Goal: Transaction & Acquisition: Purchase product/service

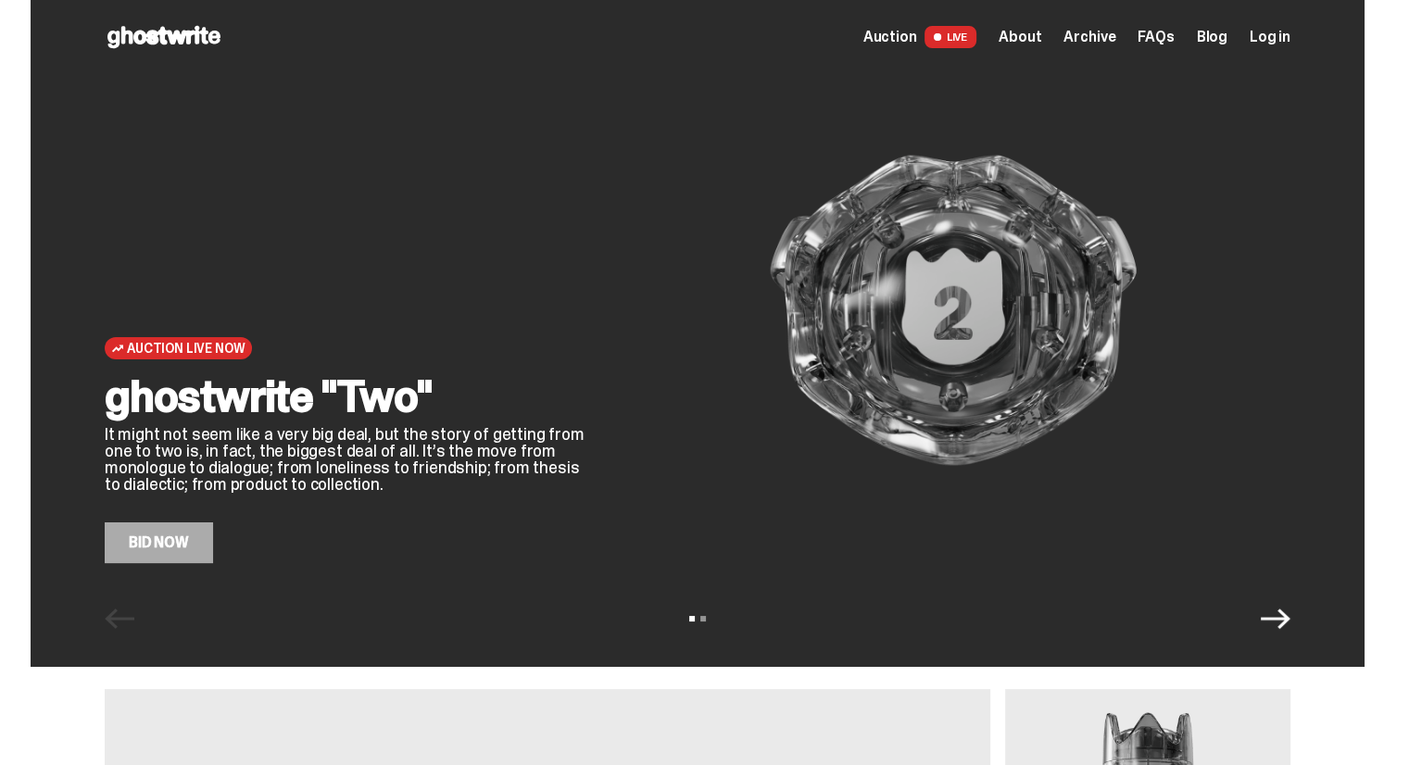
click at [912, 34] on span "Auction" at bounding box center [890, 37] width 54 height 15
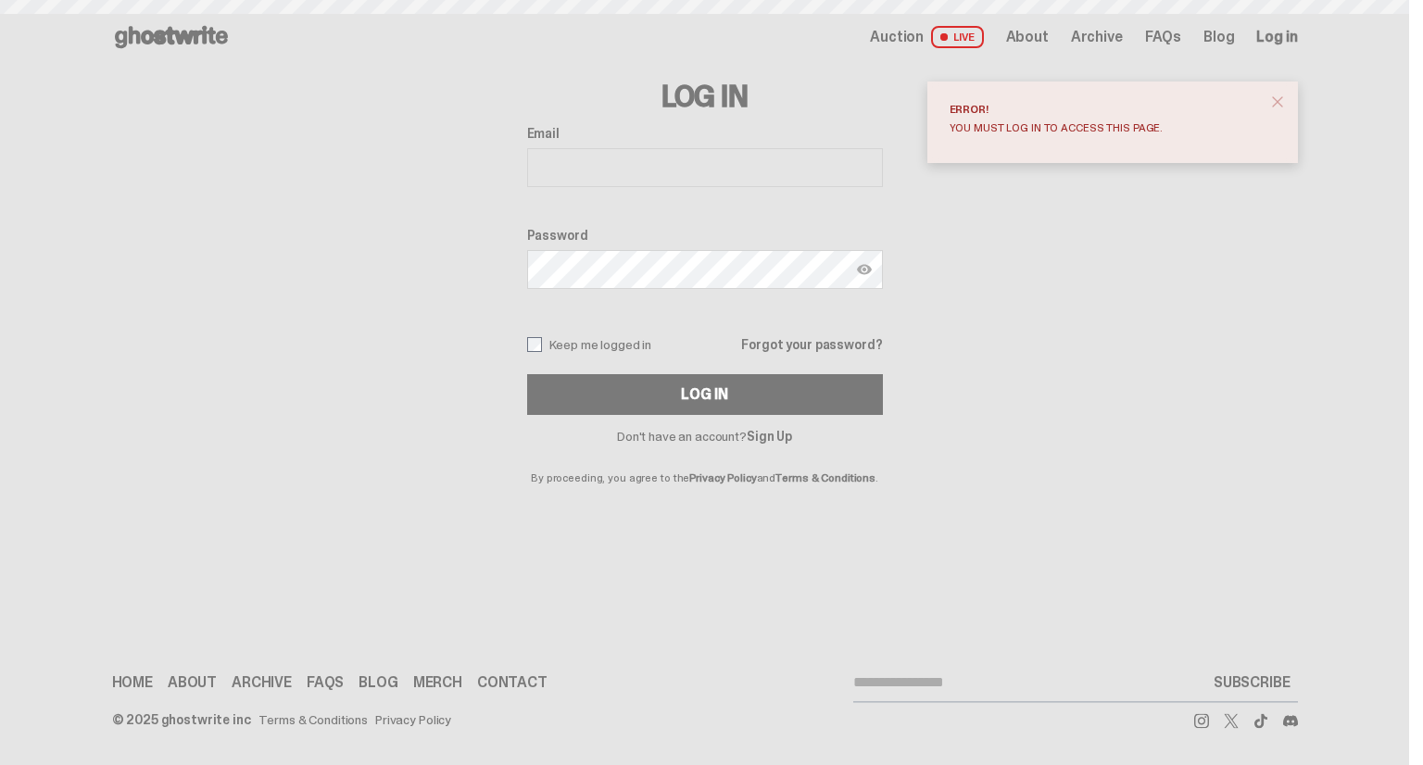
click at [823, 164] on input "Email" at bounding box center [705, 167] width 356 height 39
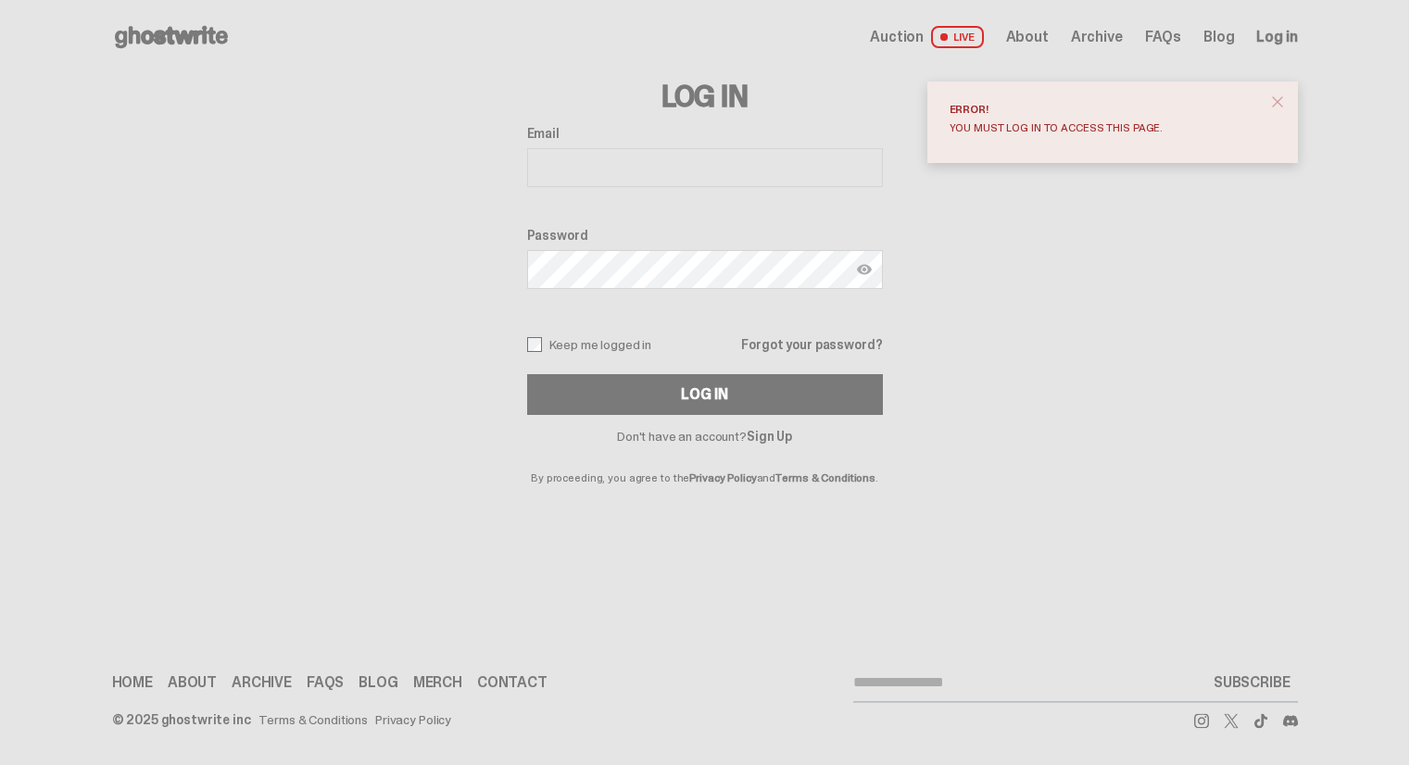
type input "**********"
click at [527, 374] on button "Log In" at bounding box center [705, 394] width 356 height 41
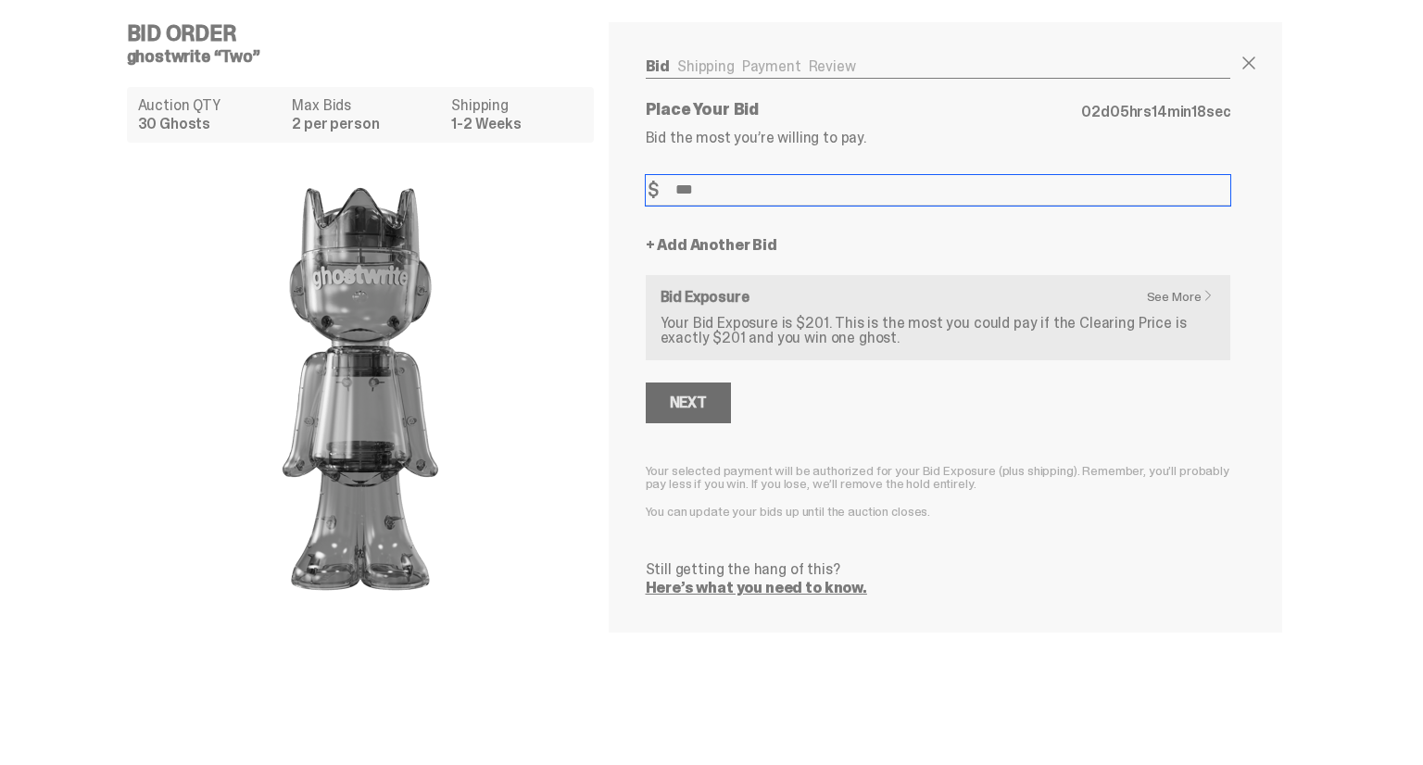
type input "***"
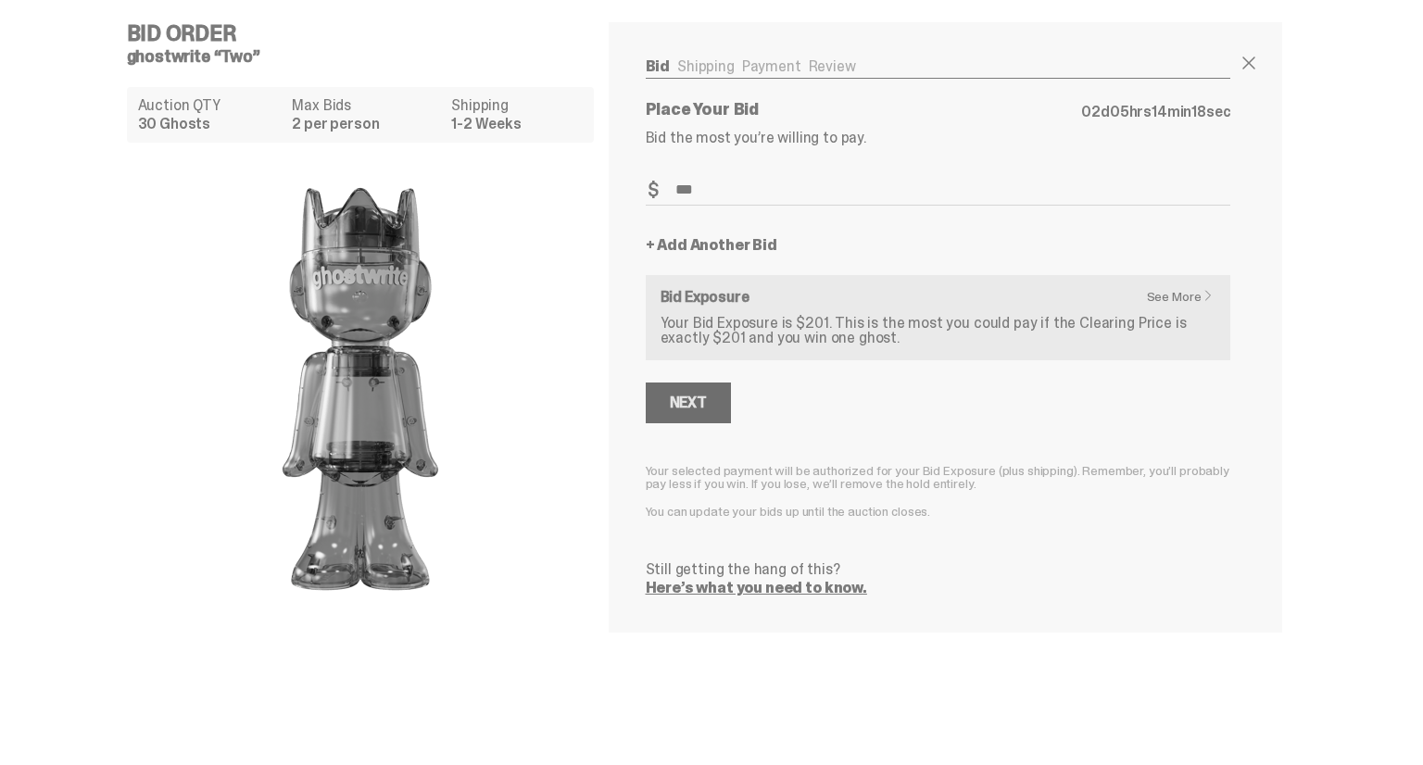
click at [682, 401] on div "Next" at bounding box center [688, 403] width 37 height 15
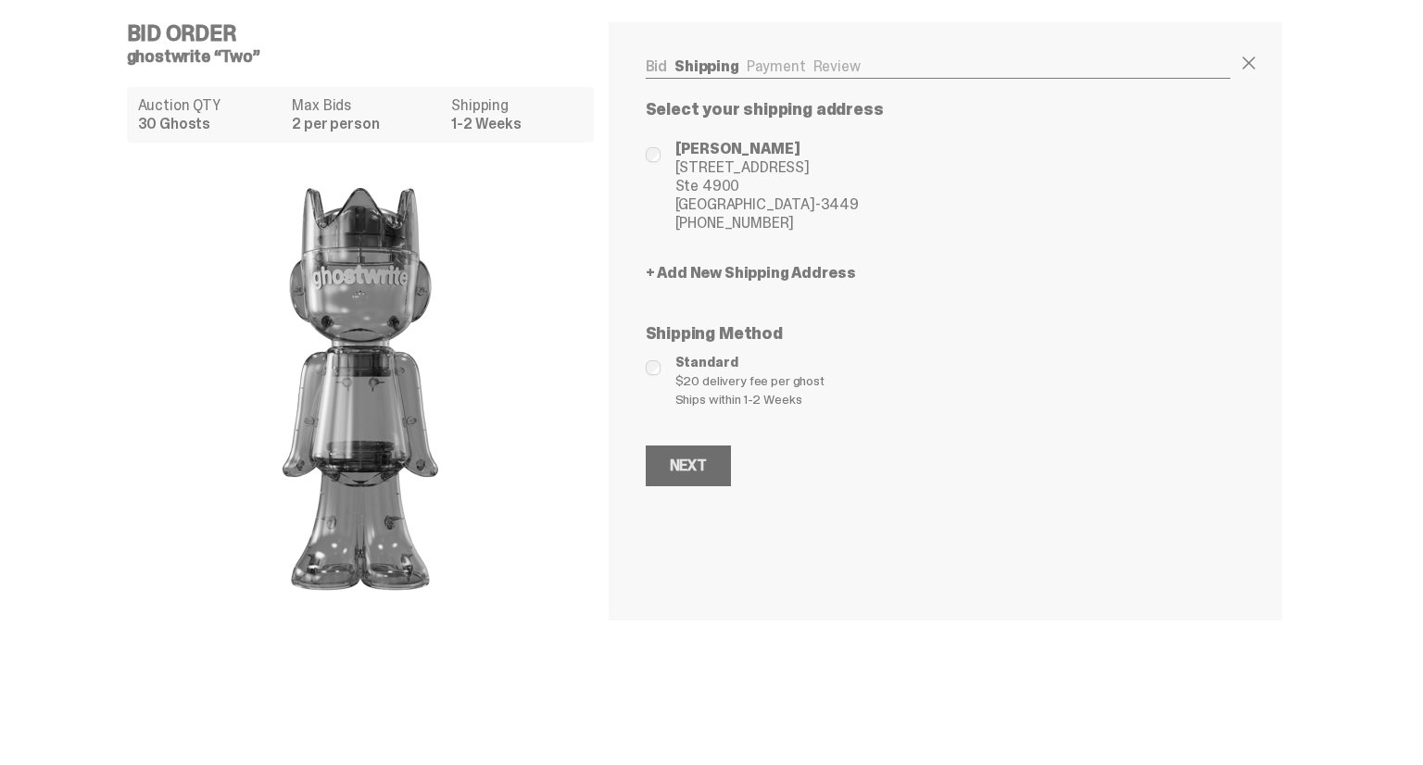
click at [674, 471] on div "Next" at bounding box center [688, 466] width 37 height 15
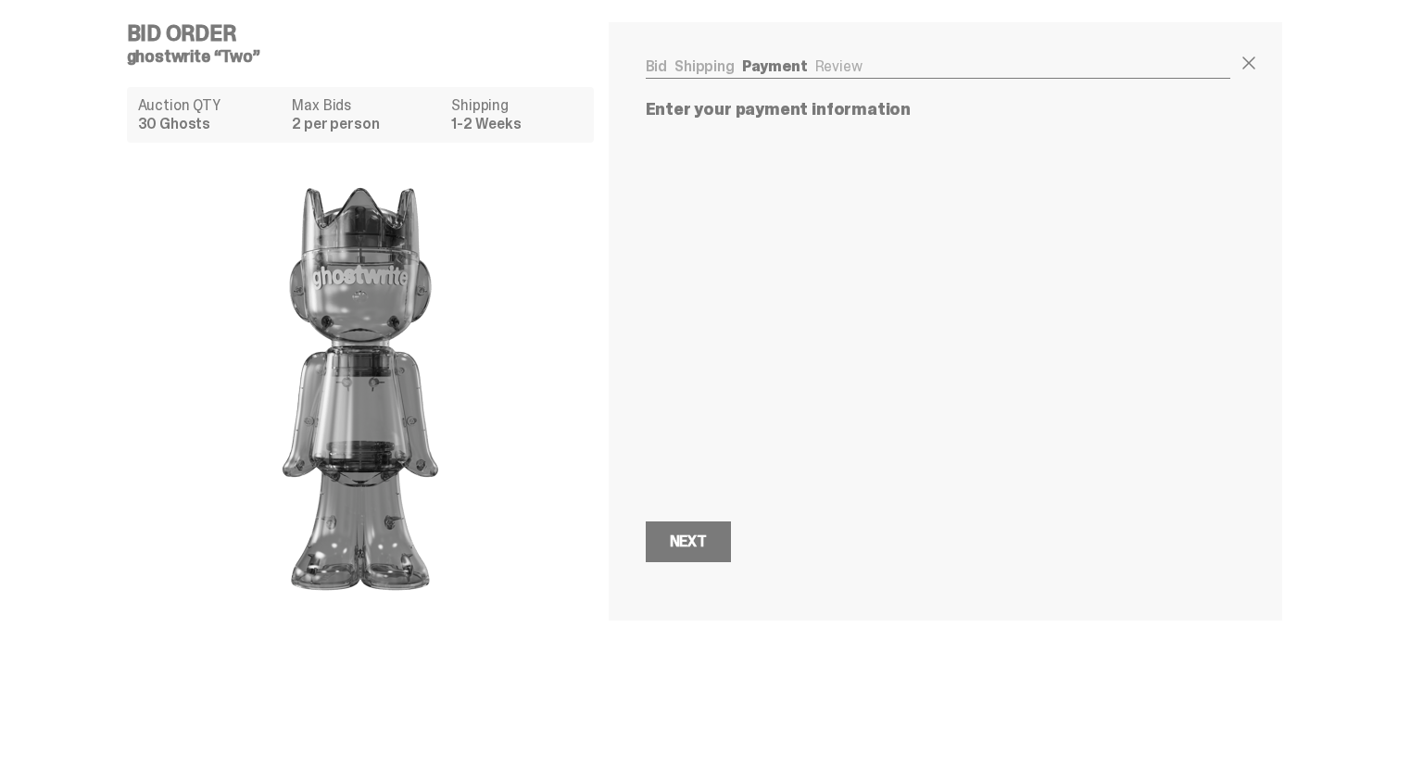
click at [655, 64] on link "Bid" at bounding box center [657, 66] width 22 height 19
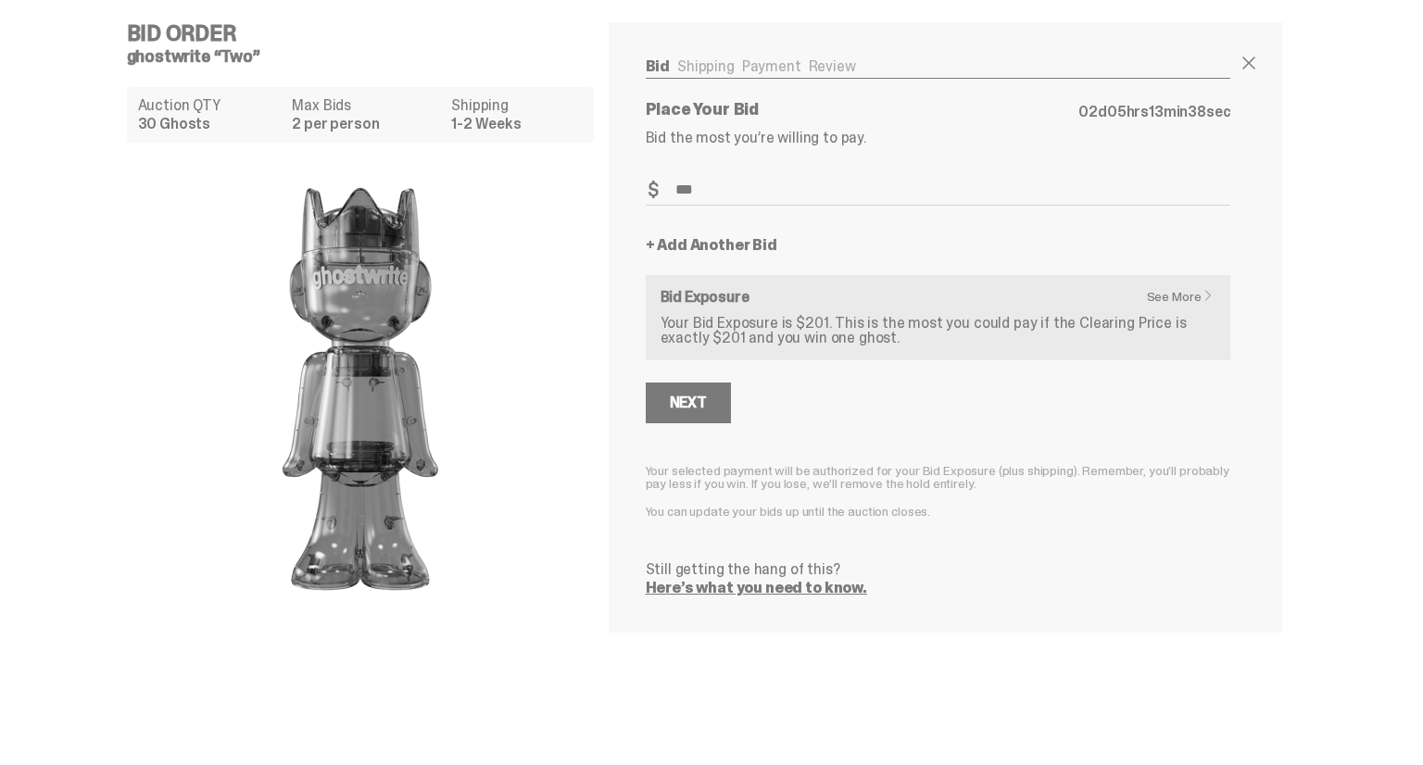
drag, startPoint x: 711, startPoint y: 190, endPoint x: 670, endPoint y: 190, distance: 40.8
click at [670, 190] on input "***" at bounding box center [938, 190] width 585 height 31
type input "***"
click at [693, 399] on div "Next" at bounding box center [688, 403] width 37 height 15
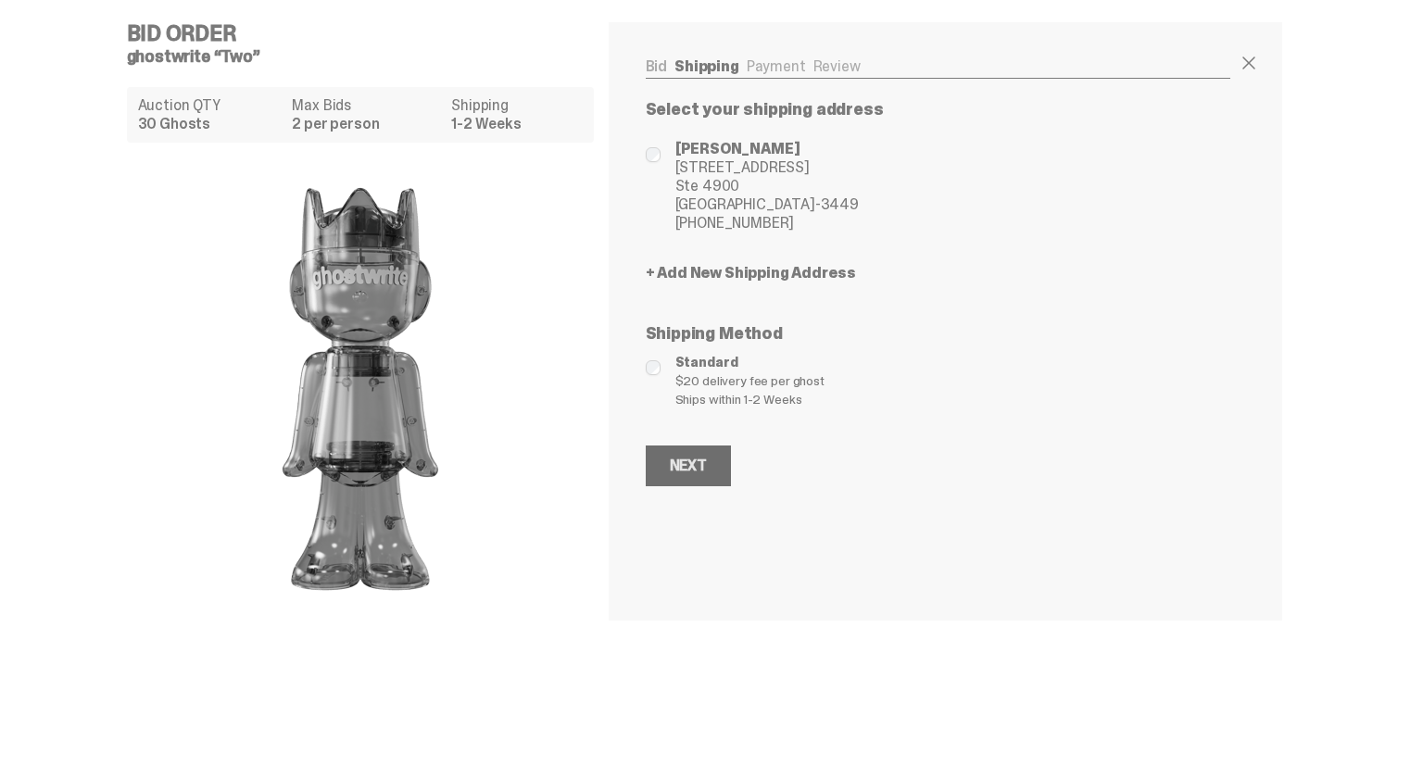
click at [686, 460] on div "Next" at bounding box center [688, 466] width 37 height 15
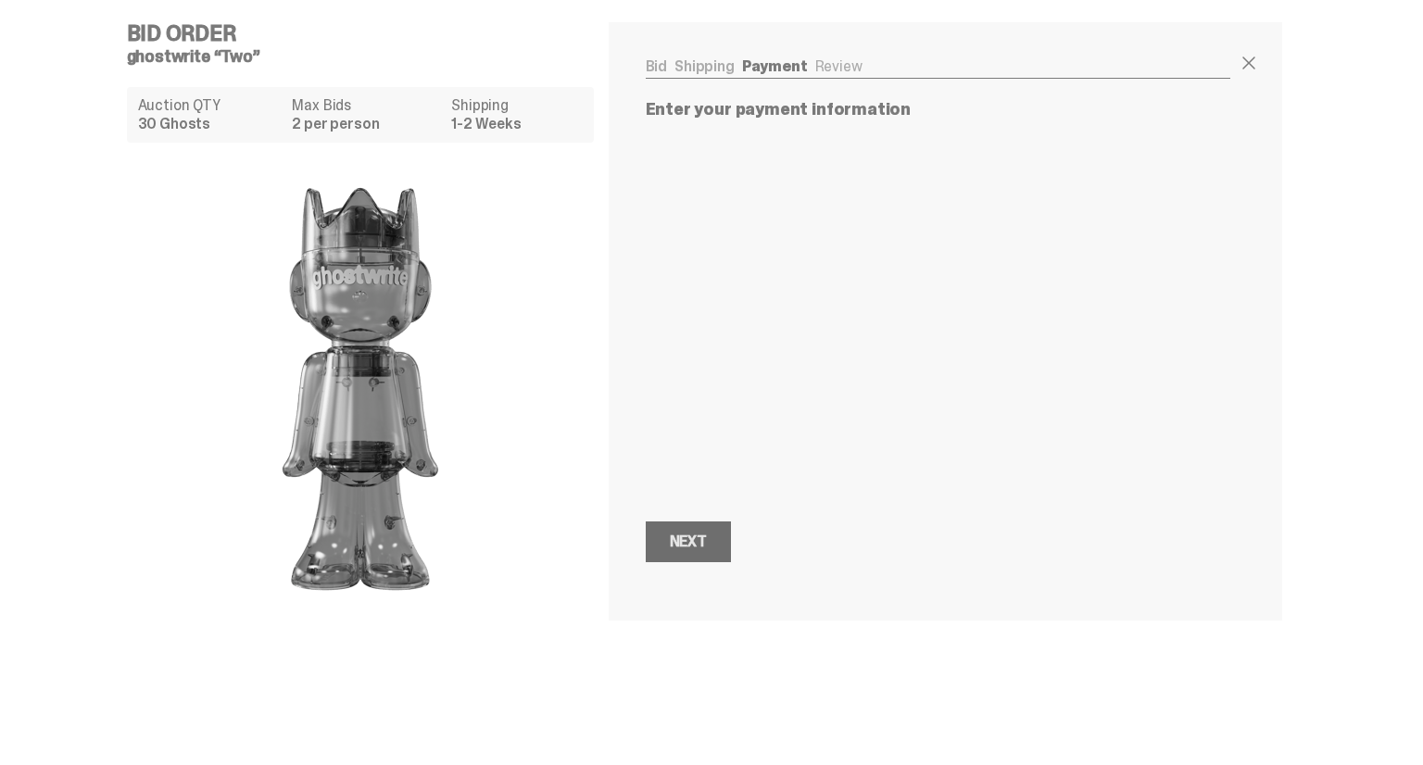
click at [701, 537] on div "Next" at bounding box center [688, 542] width 37 height 15
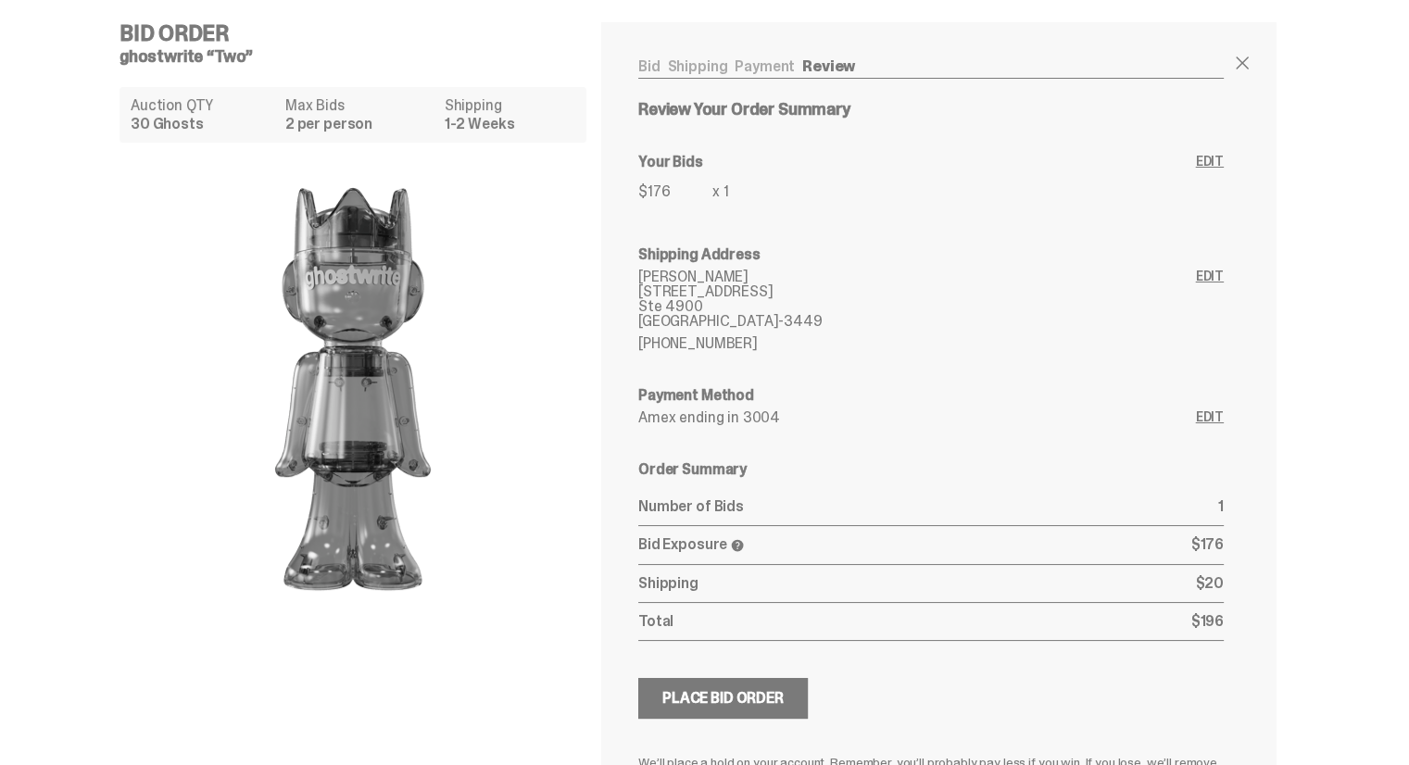
scroll to position [93, 0]
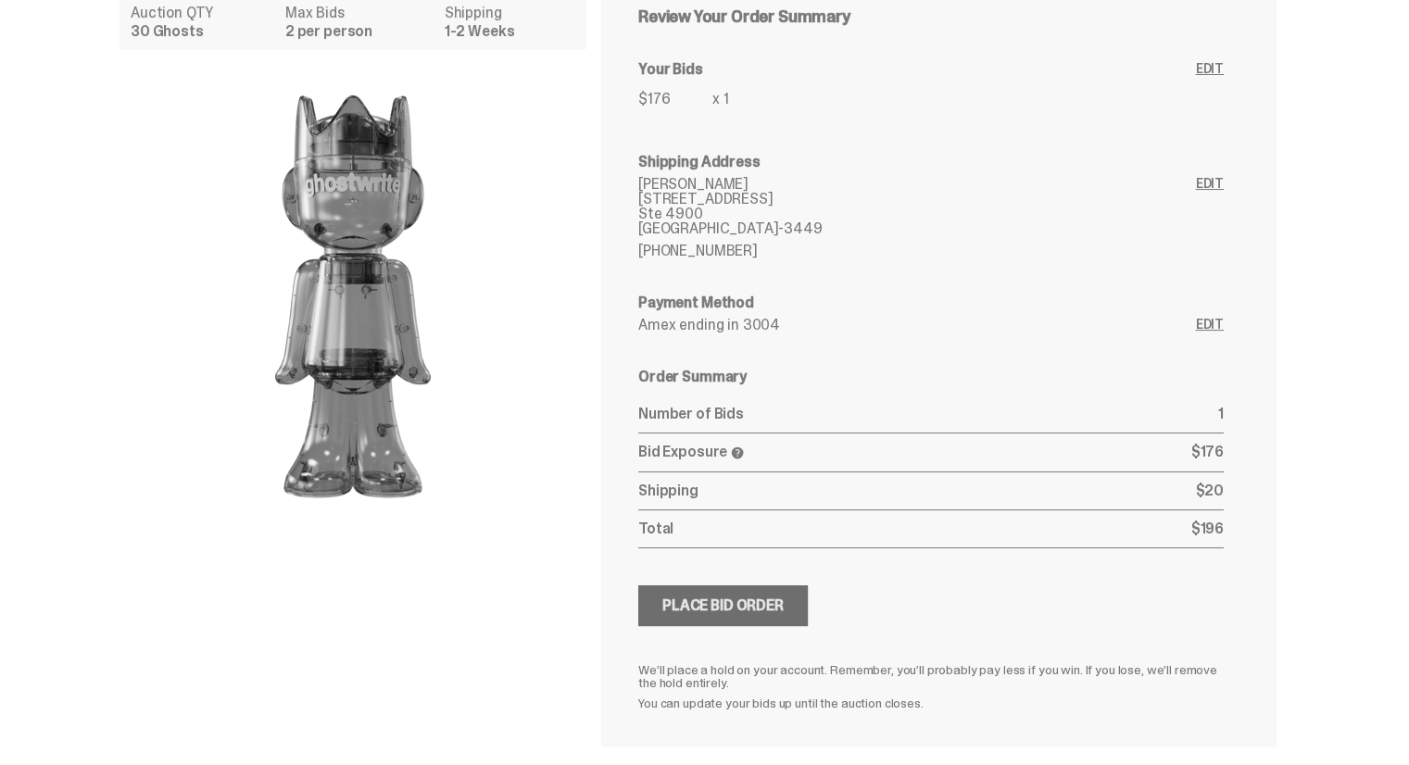
click at [760, 598] on div "Place Bid Order" at bounding box center [722, 605] width 121 height 15
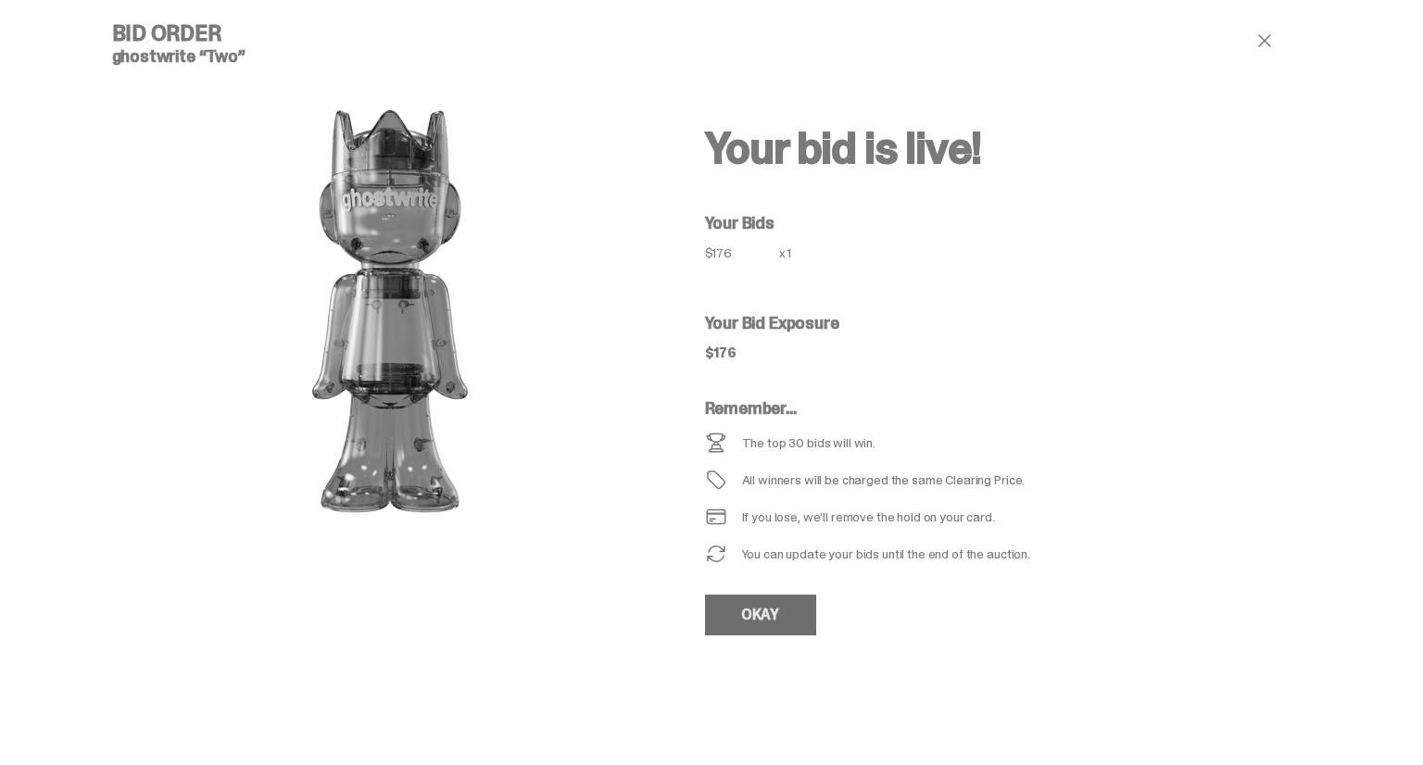
click at [758, 616] on link "OKAY" at bounding box center [760, 615] width 111 height 41
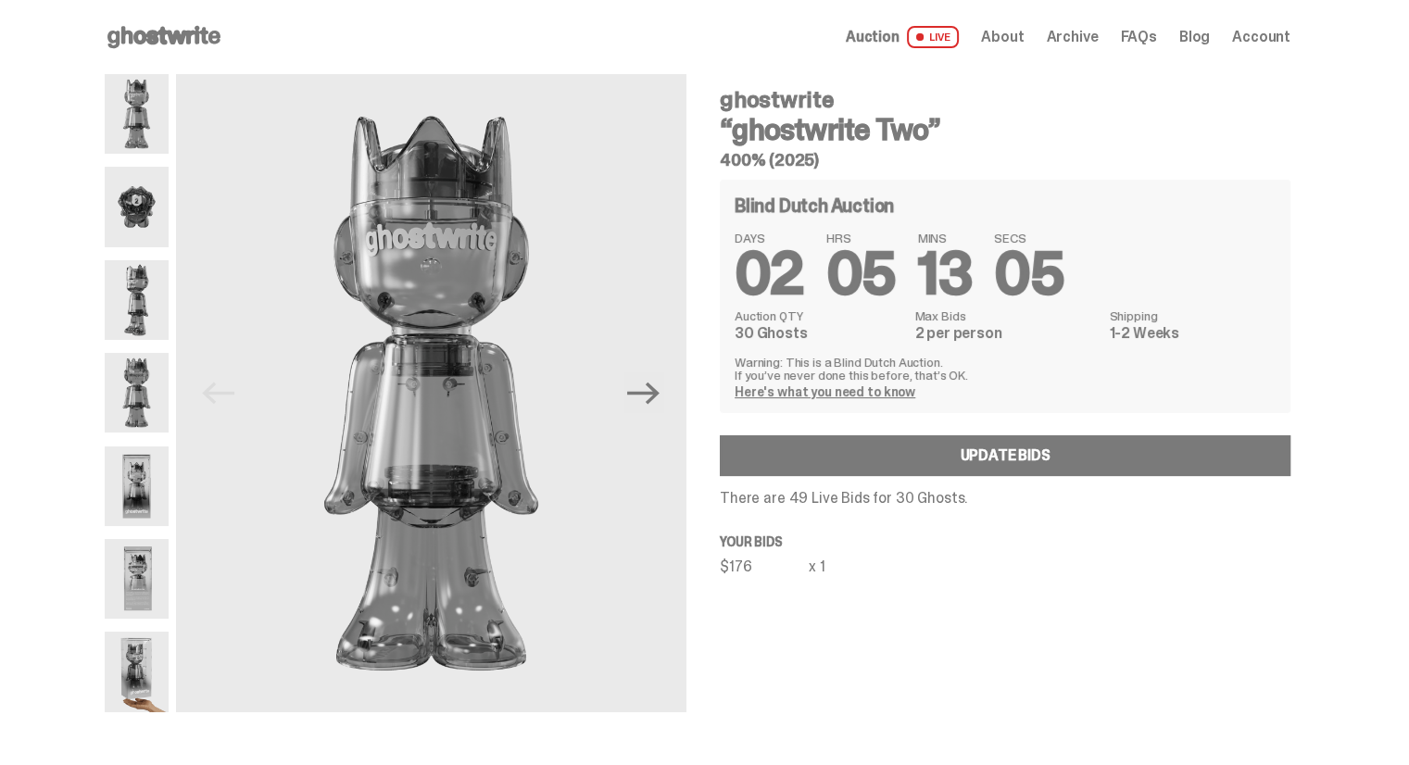
click at [1252, 38] on span "Account" at bounding box center [1261, 37] width 58 height 15
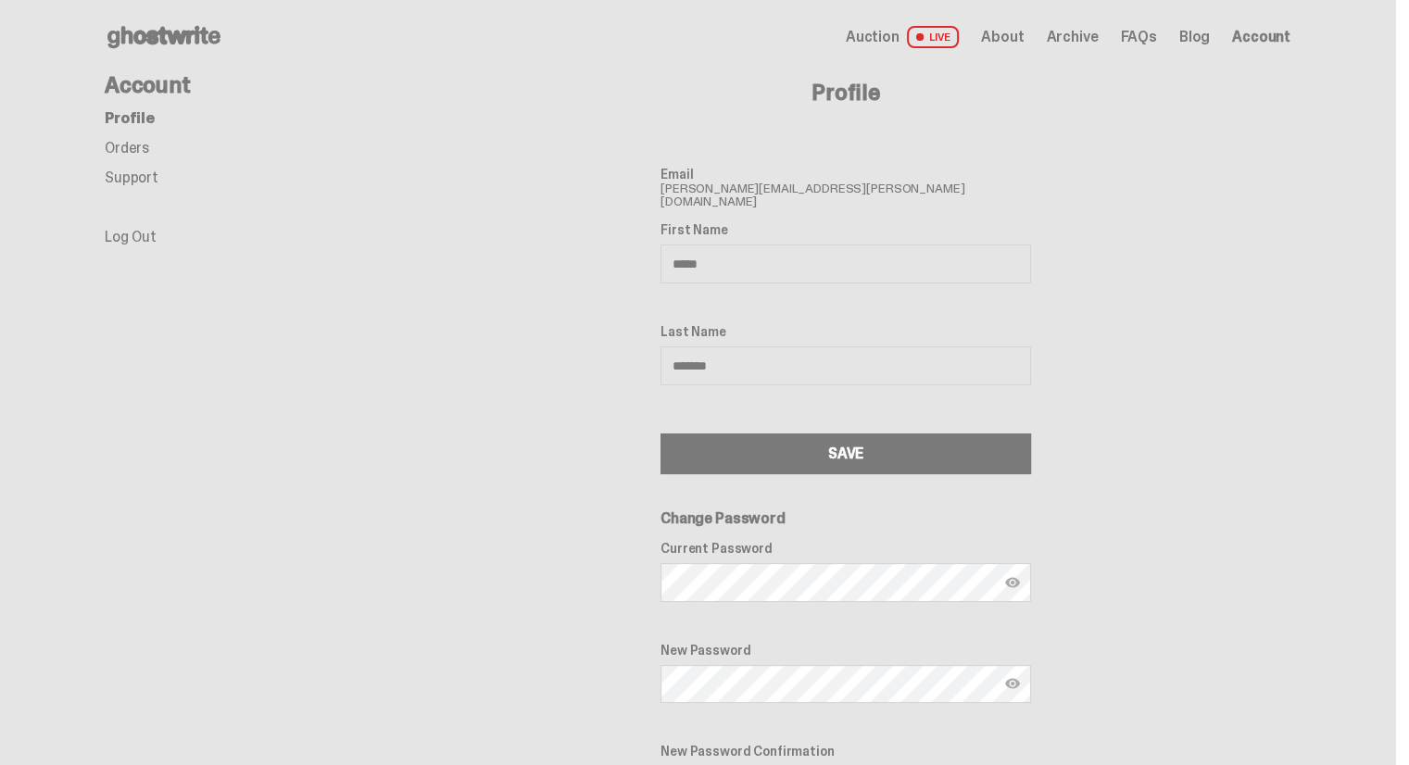
click at [138, 142] on link "Orders" at bounding box center [127, 147] width 44 height 19
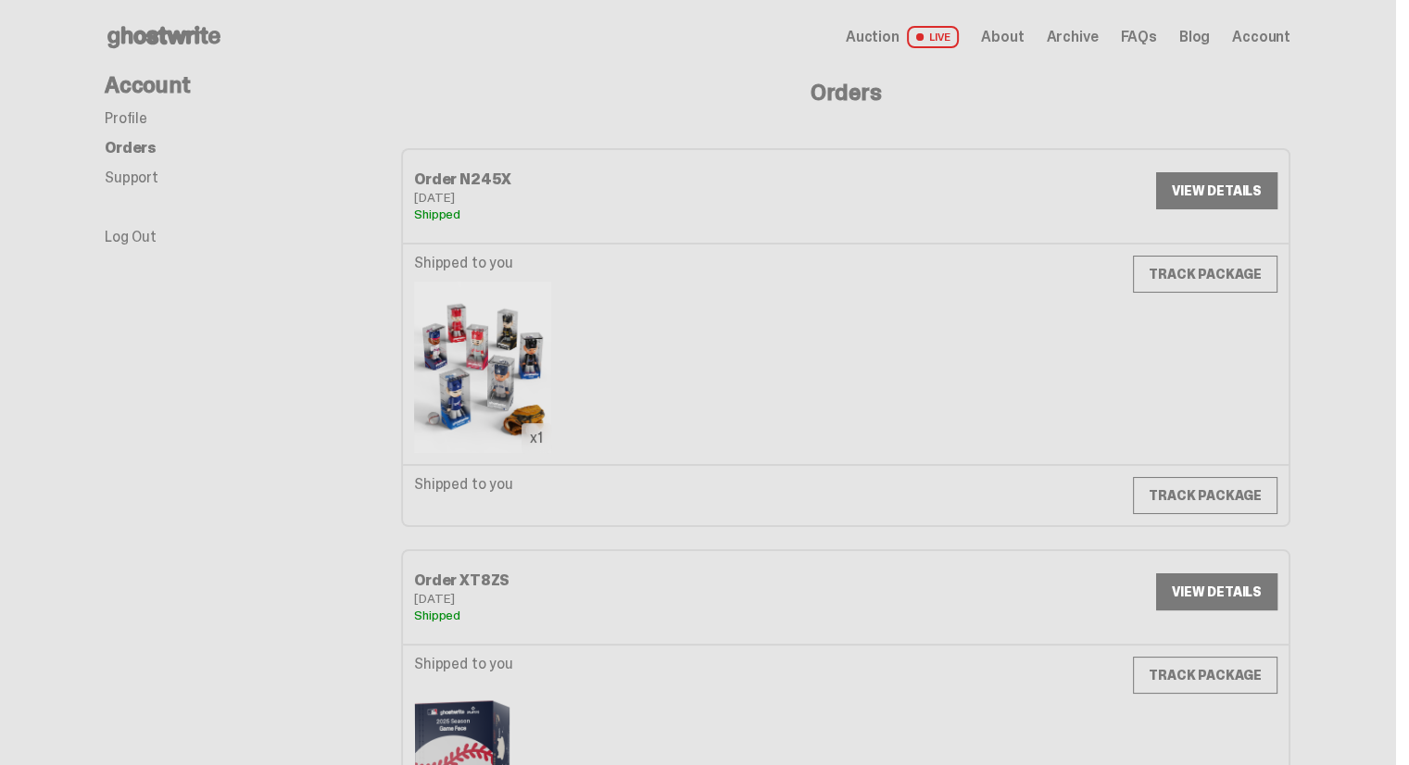
click at [136, 175] on link "Support" at bounding box center [132, 177] width 54 height 19
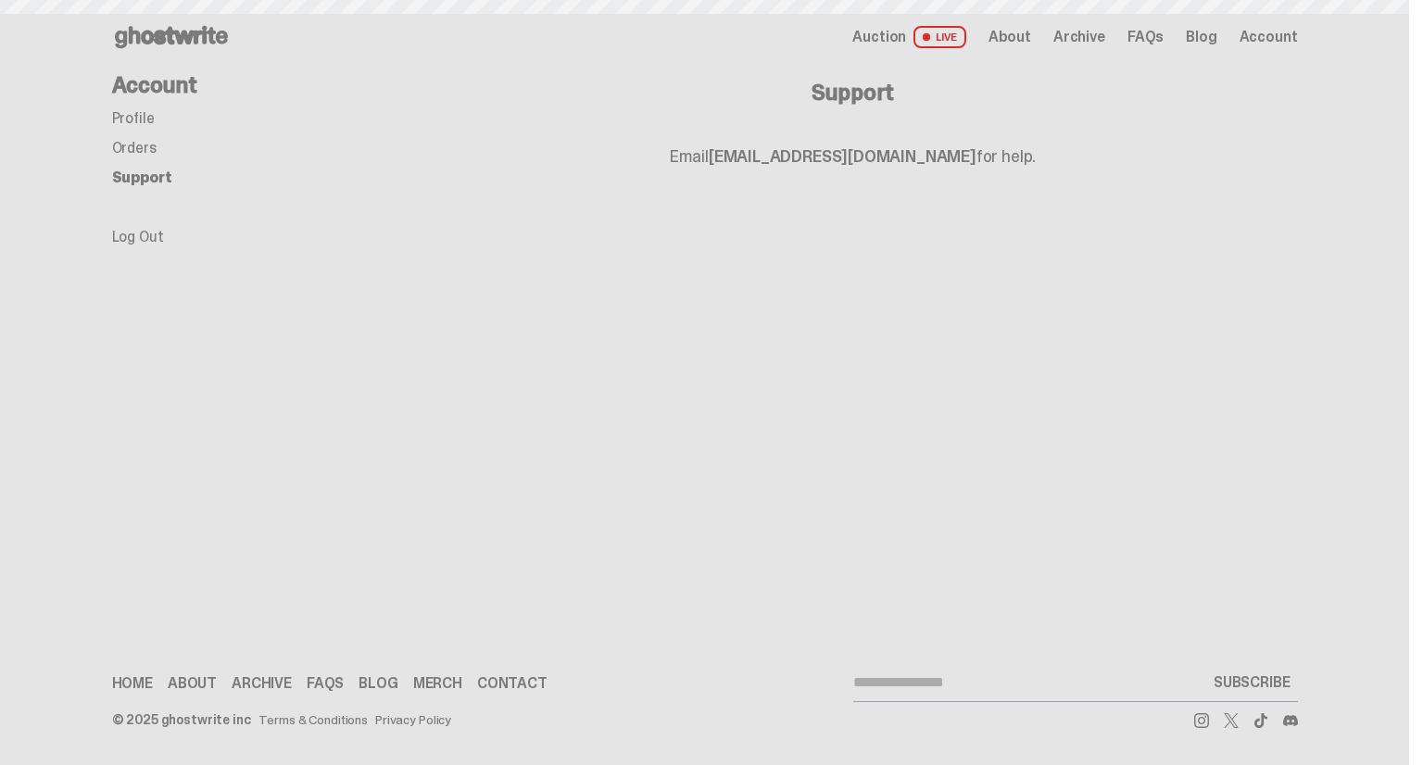
click at [125, 115] on link "Profile" at bounding box center [133, 117] width 43 height 19
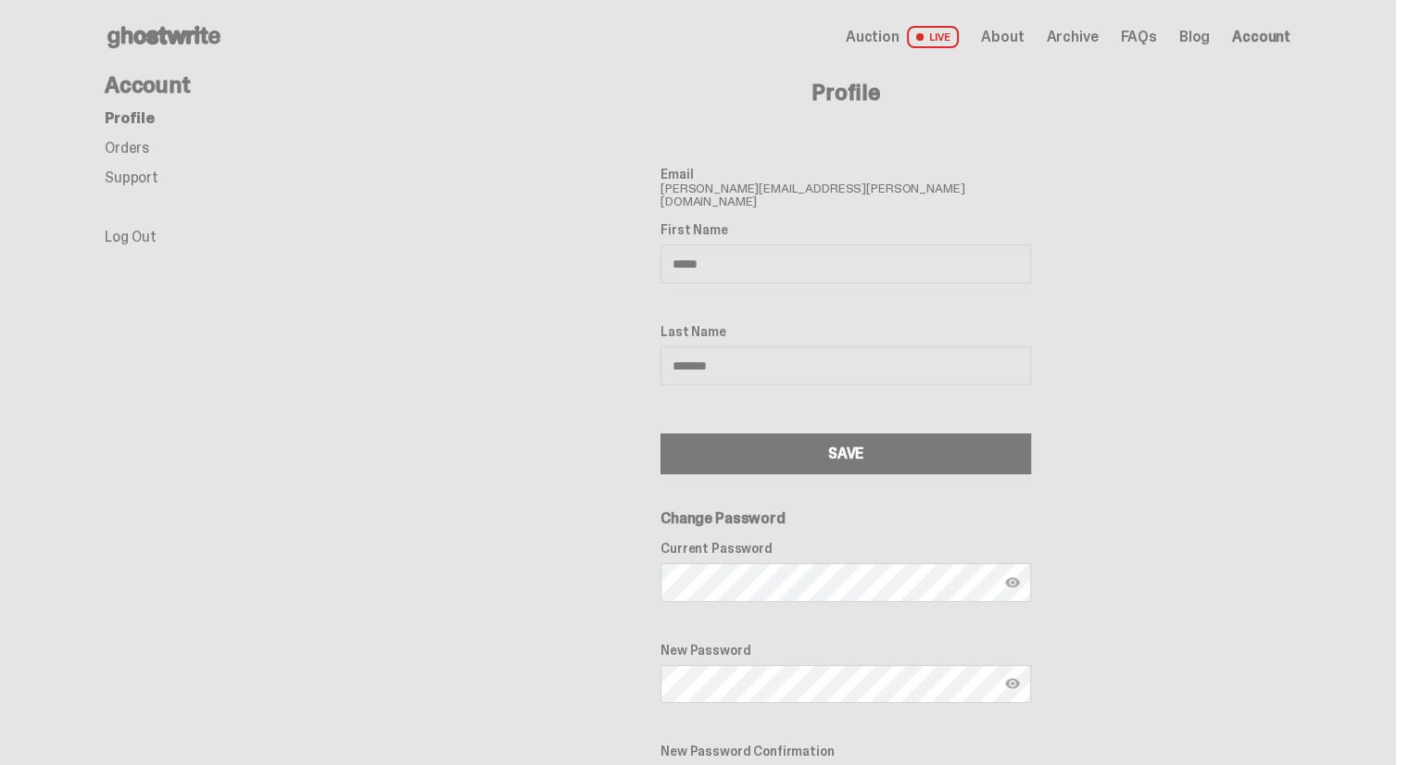
click at [1098, 37] on span "Archive" at bounding box center [1072, 37] width 52 height 15
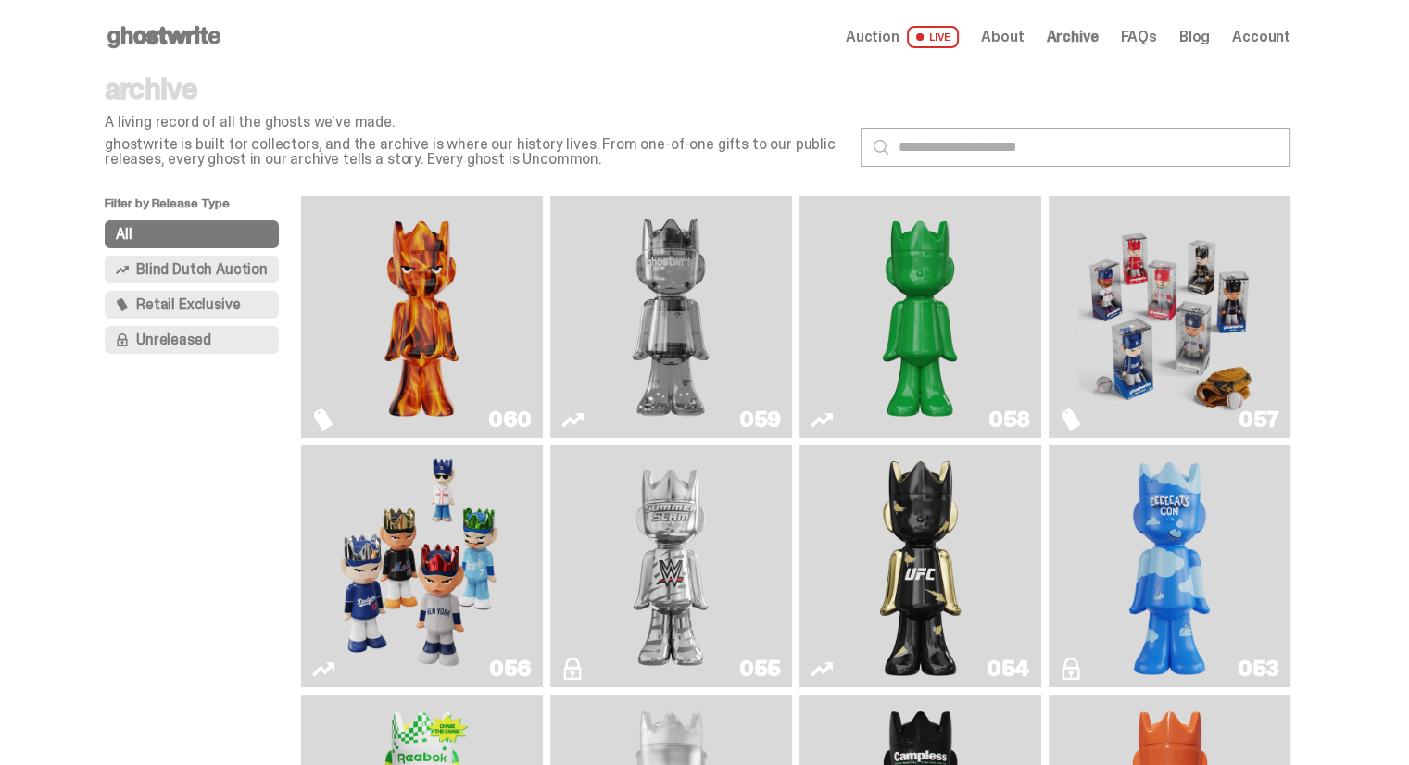
click at [438, 343] on img "Always On Fire" at bounding box center [422, 317] width 182 height 227
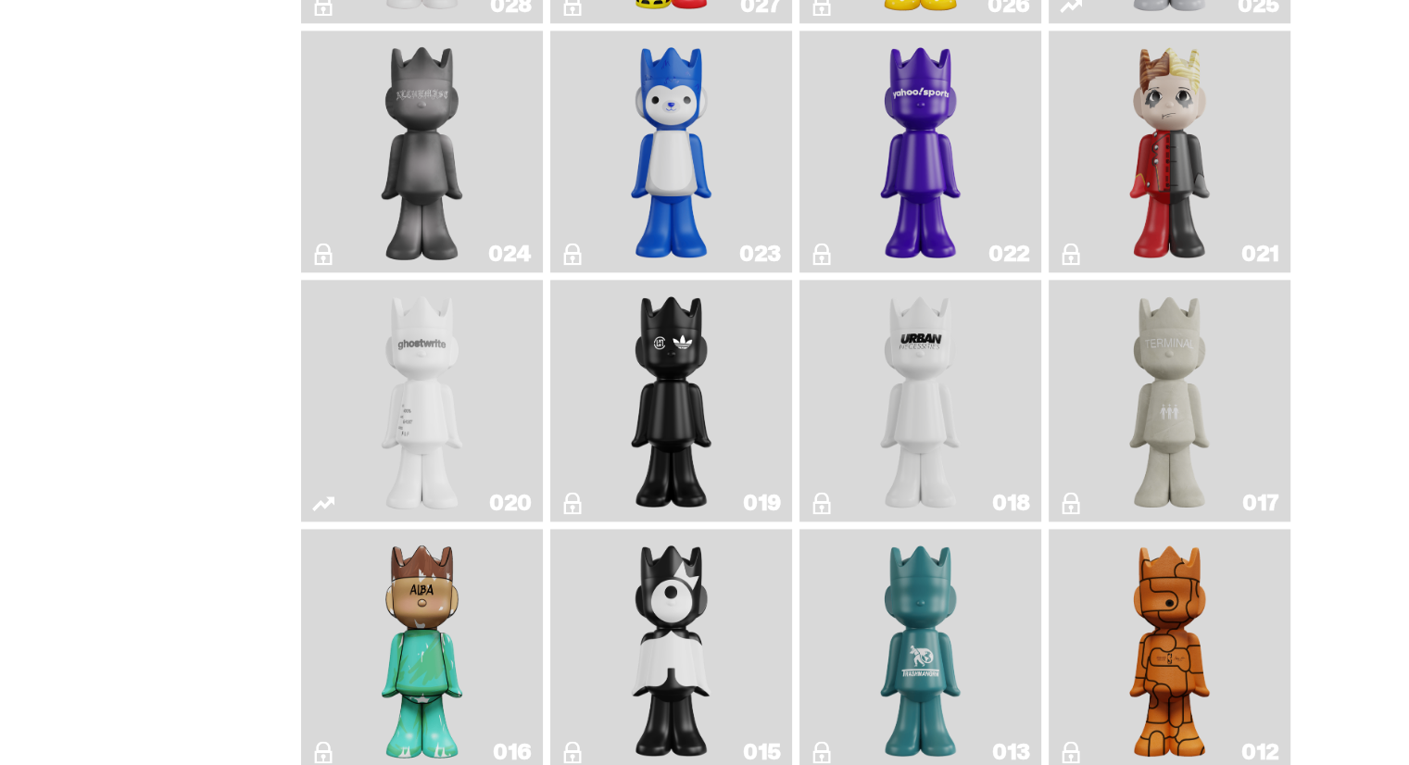
scroll to position [2964, 0]
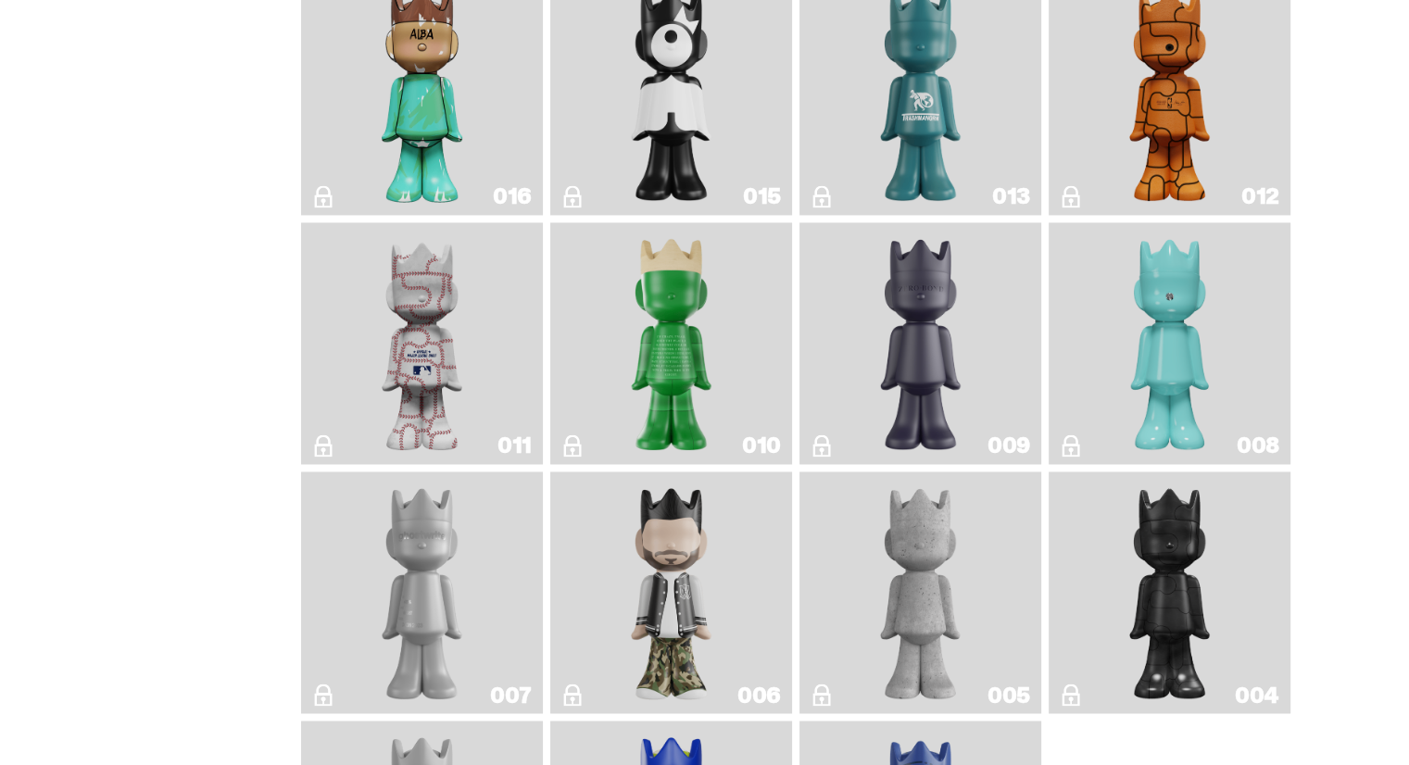
click at [645, 343] on img "JFG" at bounding box center [672, 343] width 98 height 227
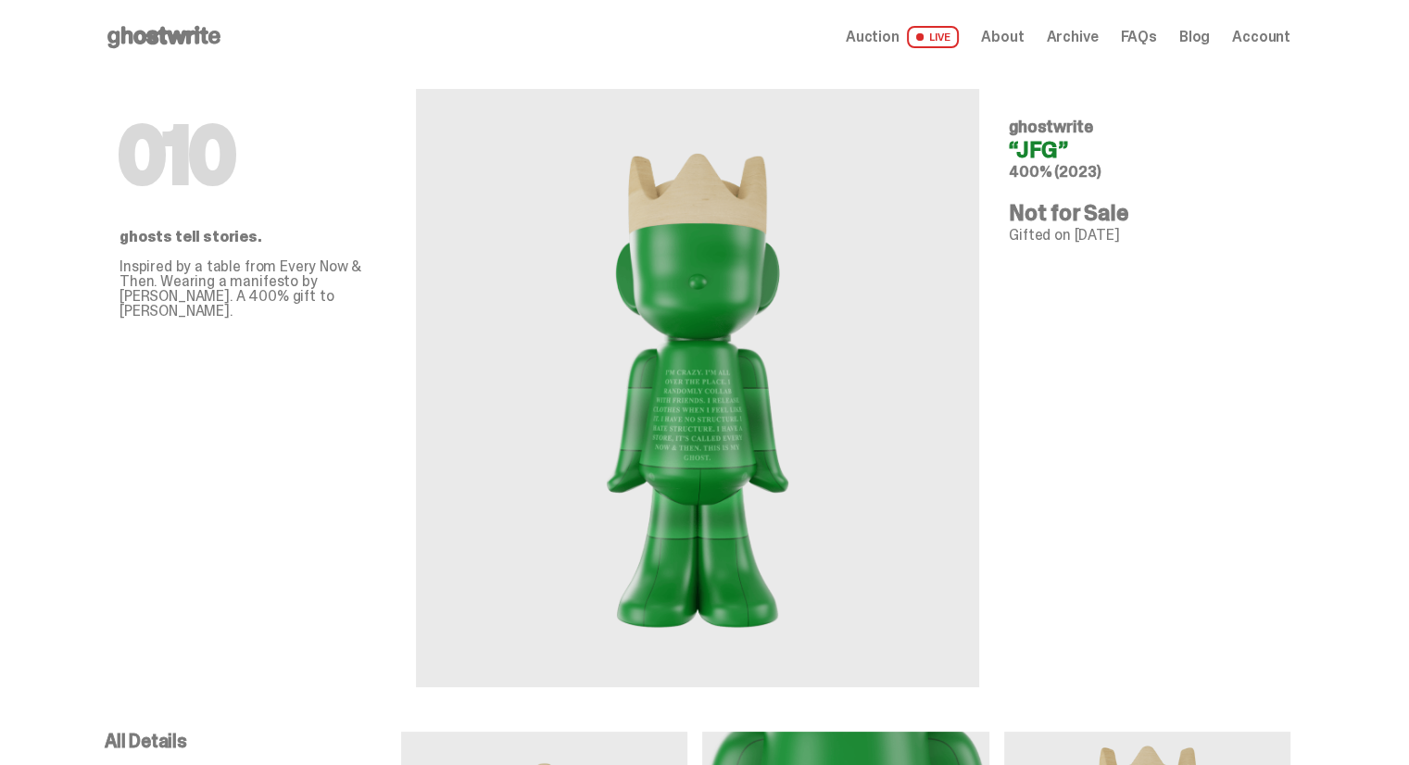
click at [658, 386] on img at bounding box center [697, 387] width 220 height 509
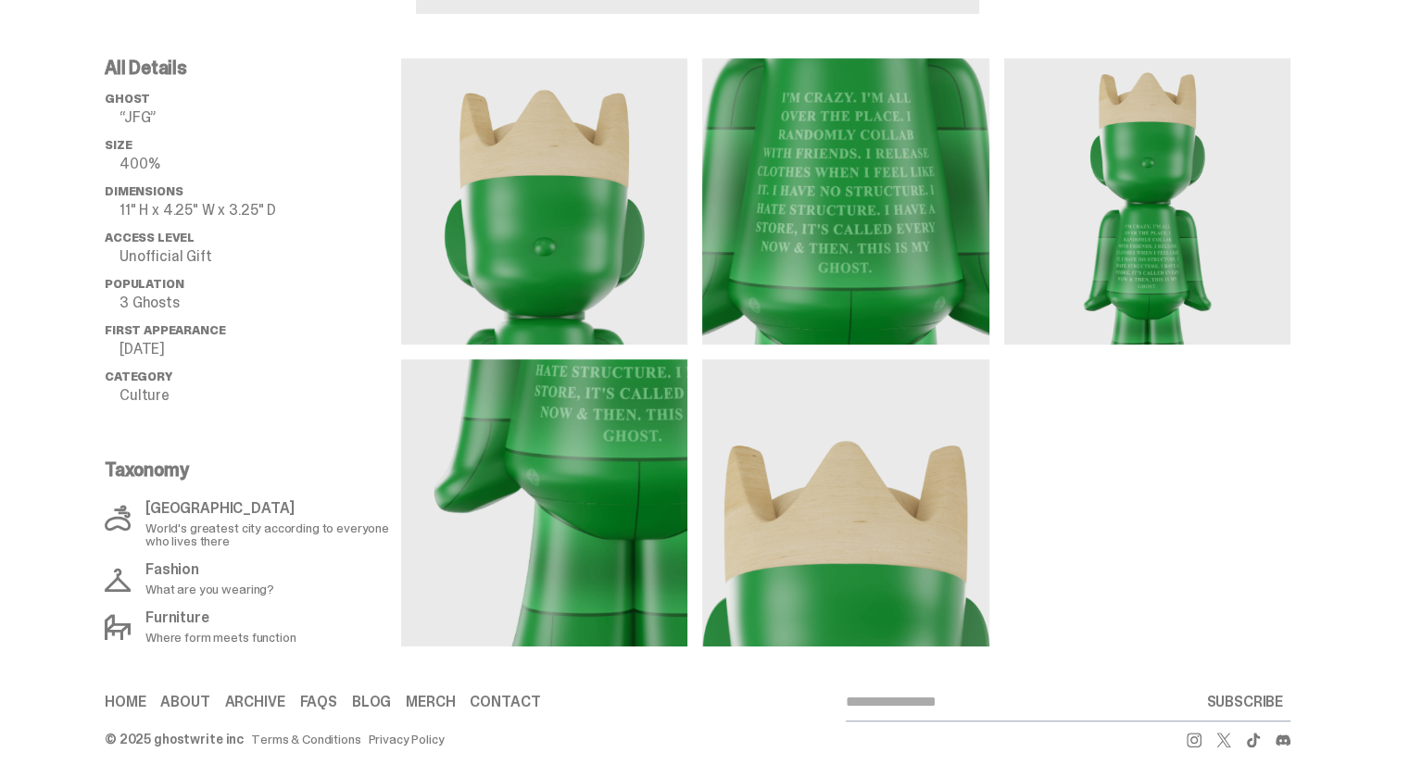
scroll to position [693, 0]
